Goal: Task Accomplishment & Management: Complete application form

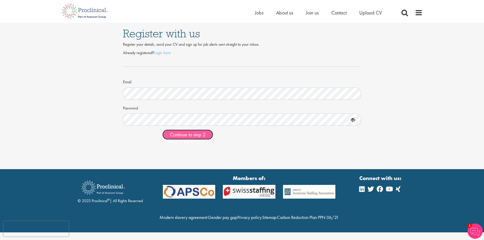
click at [197, 138] on span "Continue to step 2" at bounding box center [188, 134] width 36 height 7
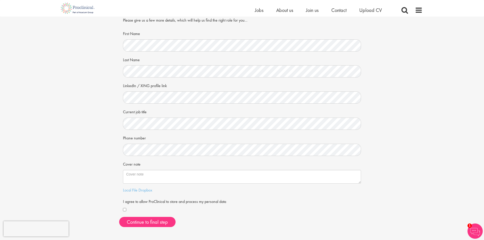
scroll to position [76, 0]
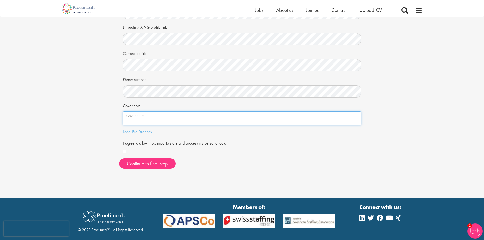
click at [154, 112] on textarea "Cover note" at bounding box center [242, 119] width 238 height 14
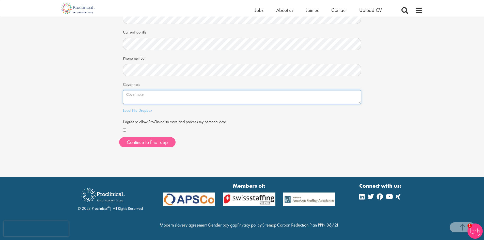
scroll to position [109, 0]
click at [162, 137] on button "Continue to final step" at bounding box center [147, 142] width 56 height 10
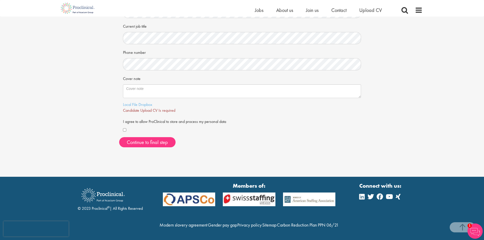
scroll to position [114, 0]
